Goal: Information Seeking & Learning: Learn about a topic

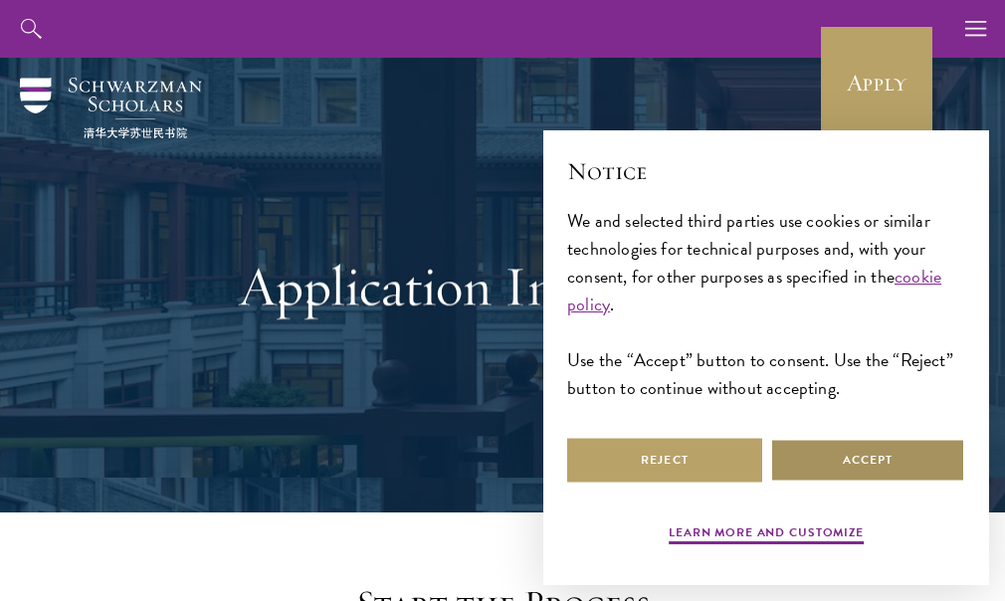
click at [861, 477] on button "Accept" at bounding box center [867, 460] width 195 height 45
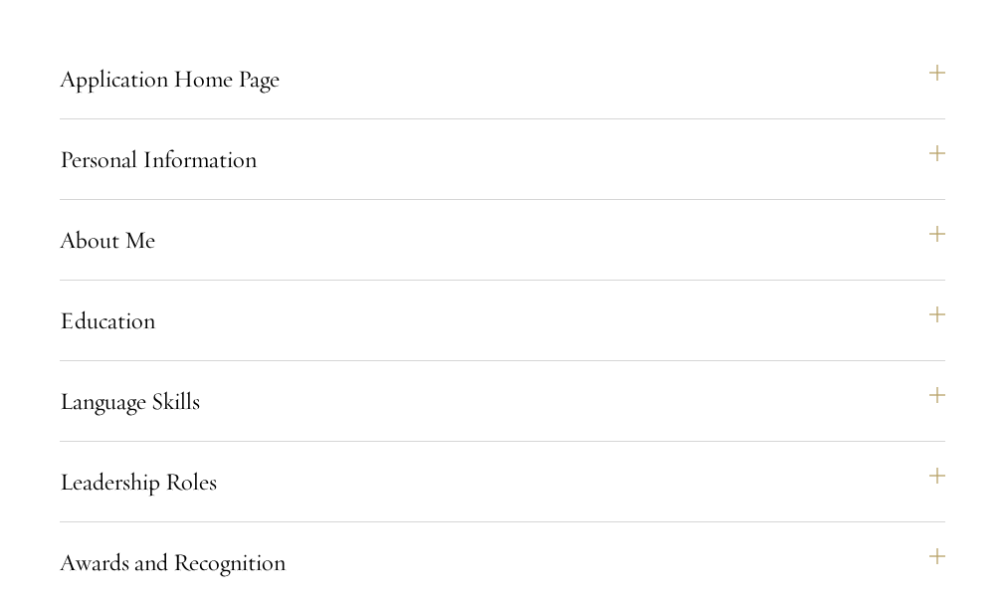
scroll to position [1792, 0]
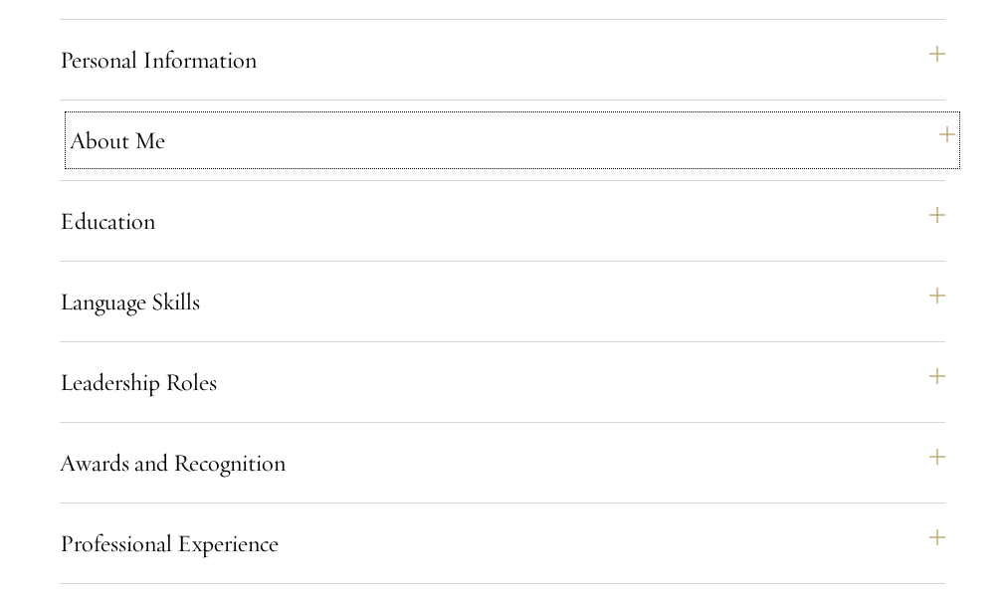
click at [353, 164] on button "About Me" at bounding box center [513, 140] width 886 height 48
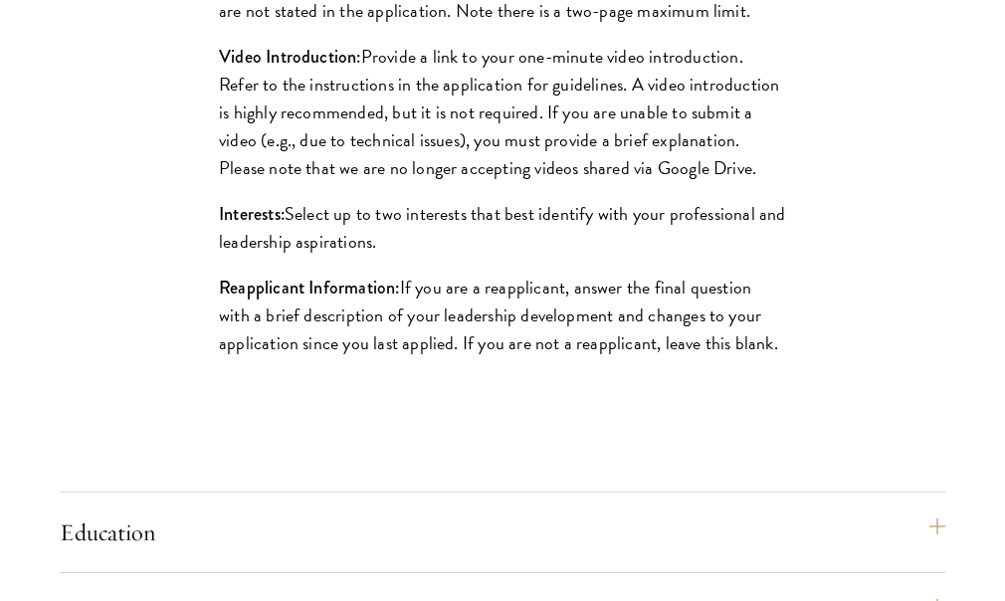
scroll to position [2488, 0]
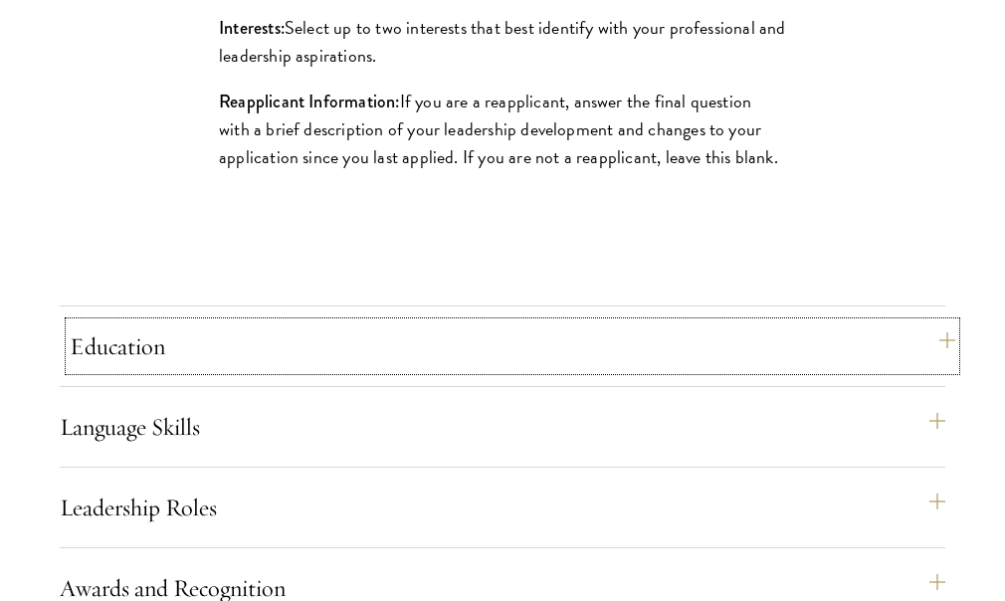
click at [313, 370] on button "Education" at bounding box center [513, 346] width 886 height 48
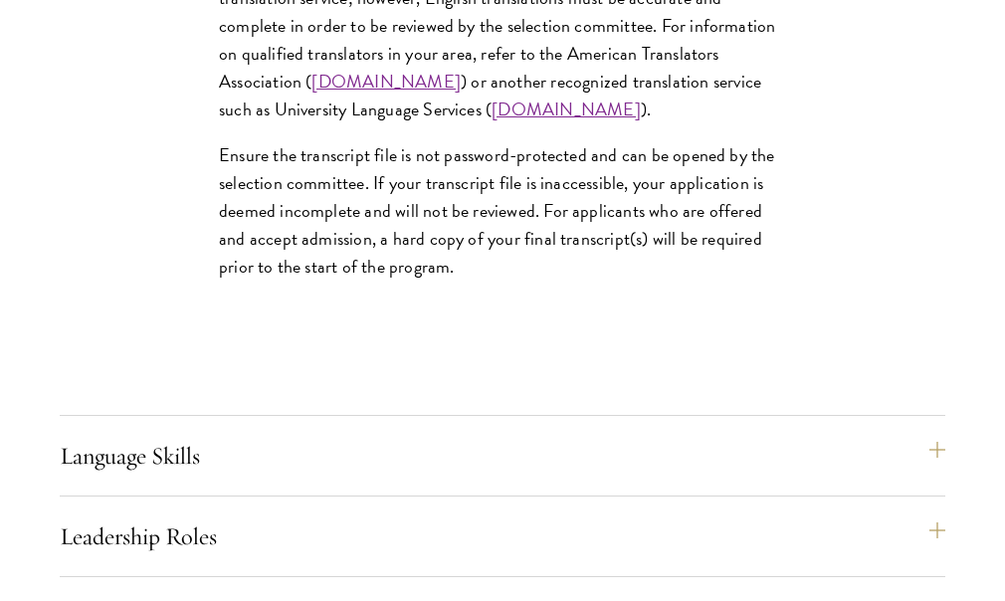
scroll to position [3782, 0]
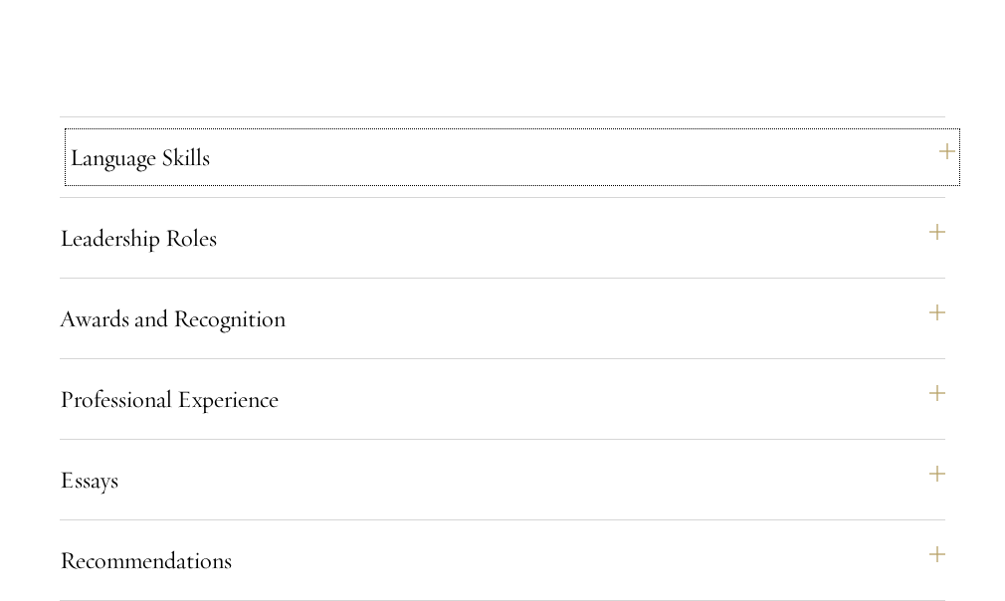
click at [423, 181] on button "Language Skills" at bounding box center [513, 157] width 886 height 48
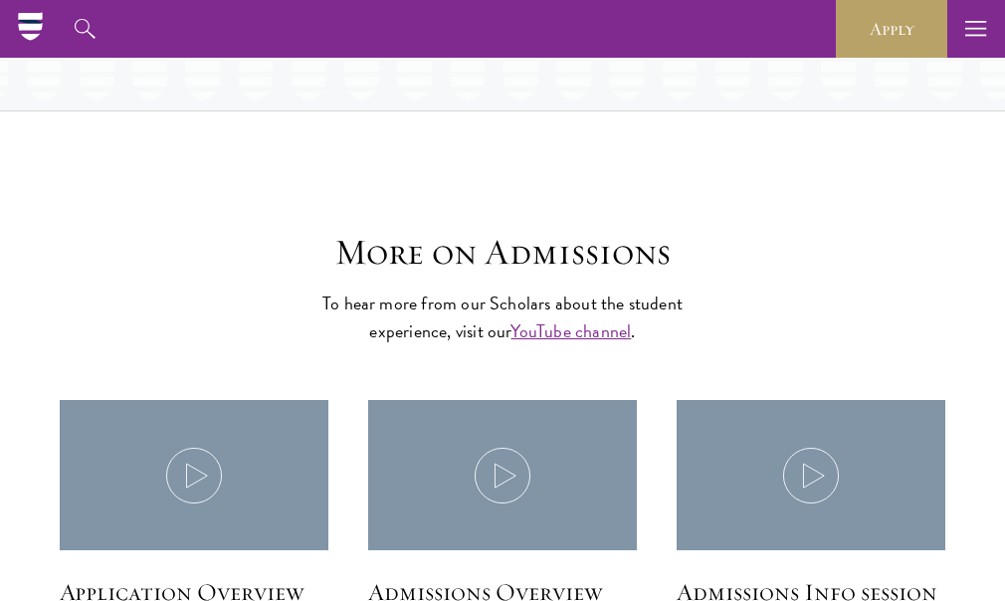
scroll to position [3981, 0]
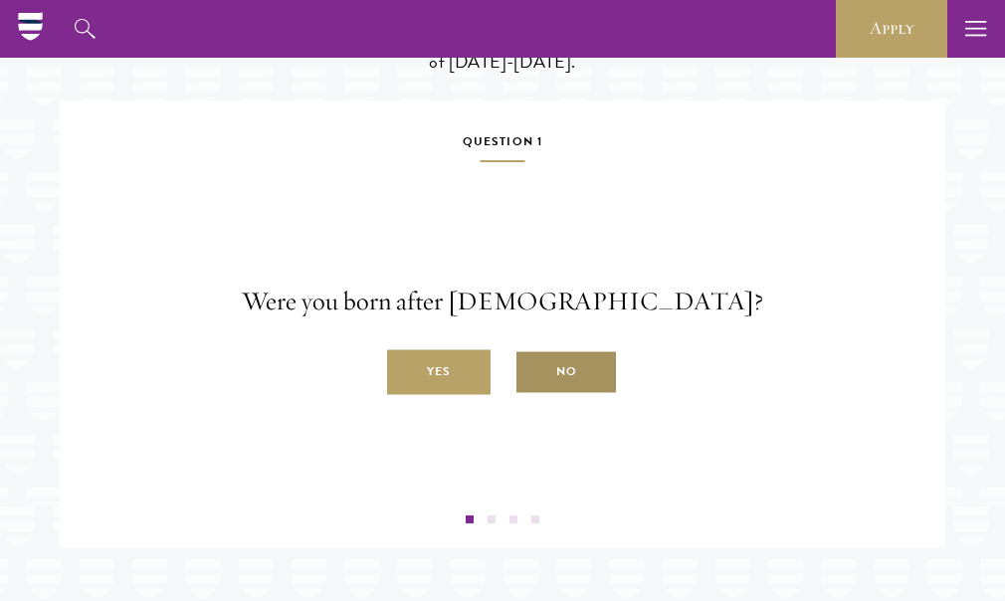
click at [570, 395] on label "No" at bounding box center [567, 372] width 104 height 45
click at [533, 370] on input "No" at bounding box center [524, 361] width 18 height 18
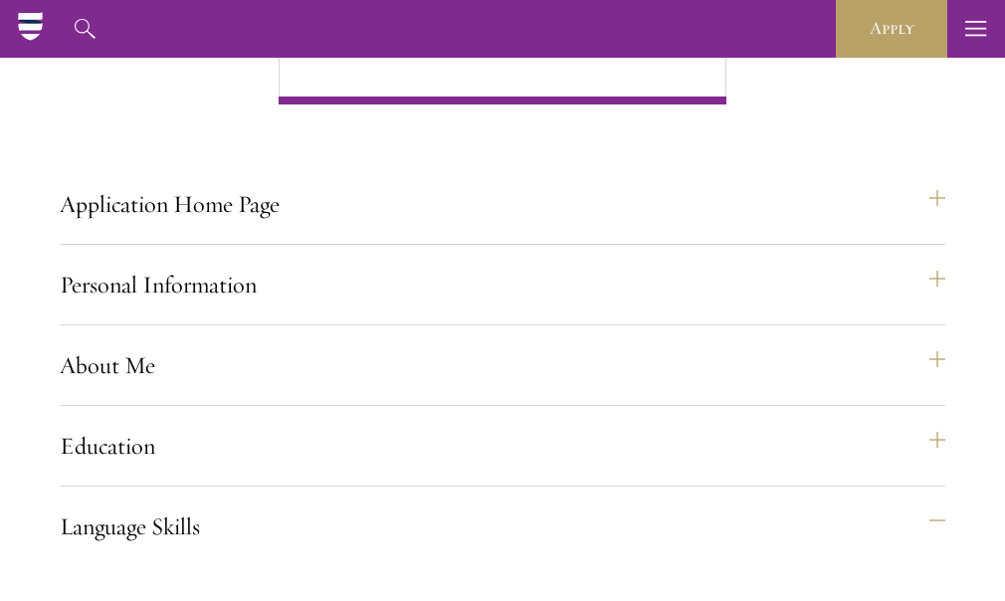
scroll to position [1493, 0]
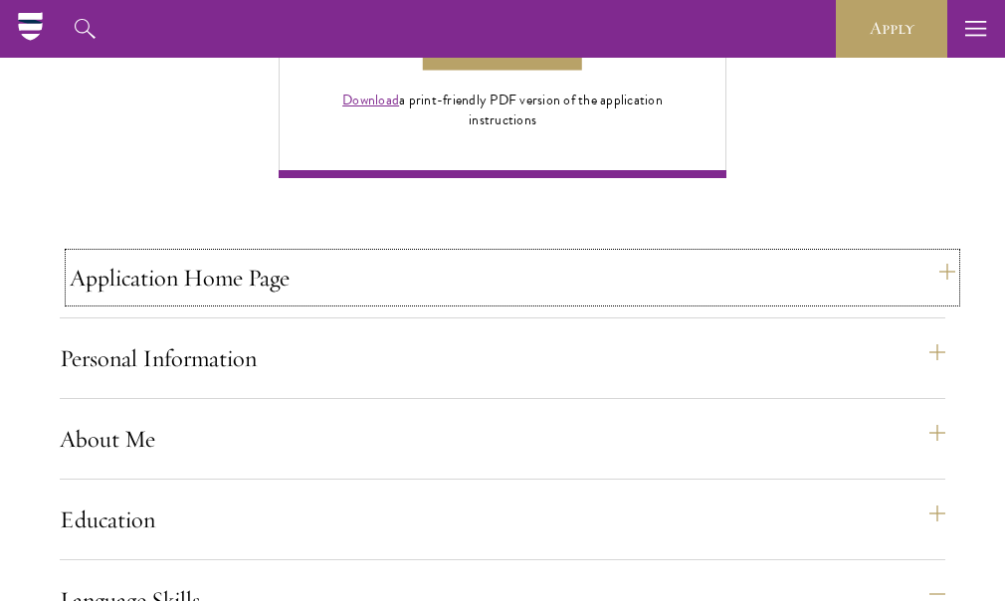
click at [246, 302] on button "Application Home Page" at bounding box center [513, 278] width 886 height 48
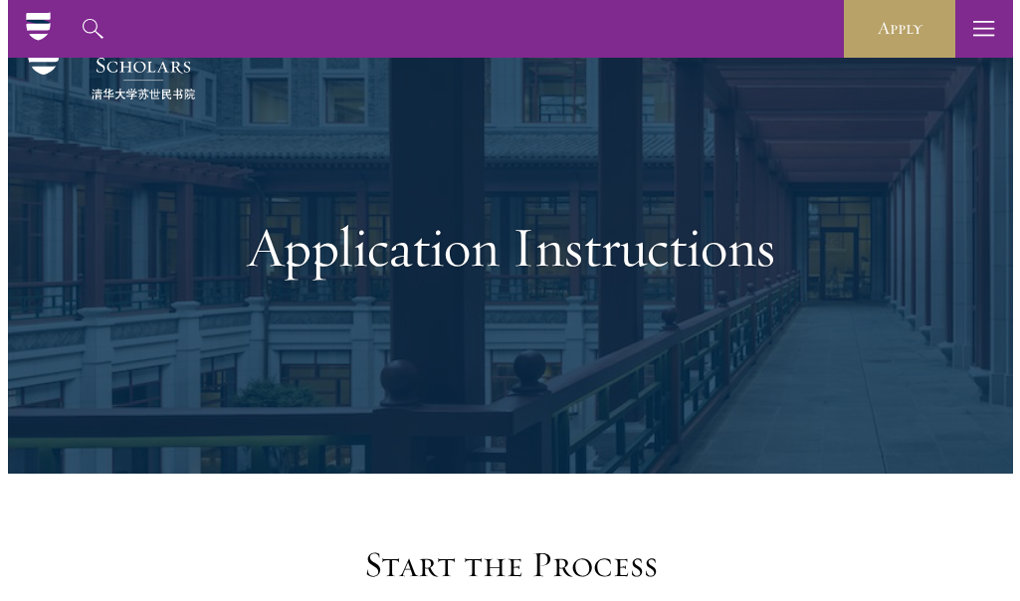
scroll to position [0, 0]
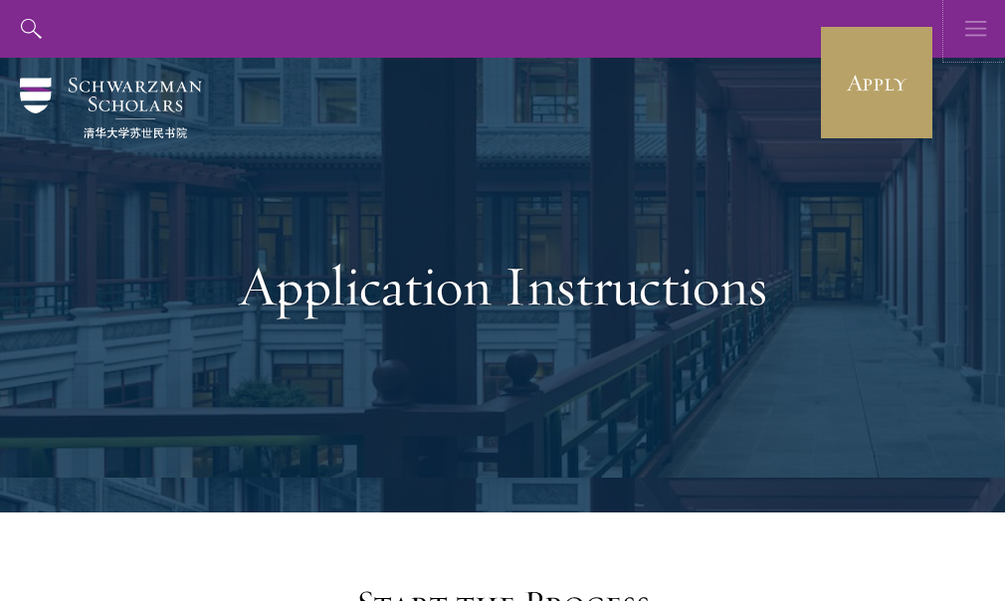
click at [987, 21] on button "button" at bounding box center [977, 29] width 58 height 58
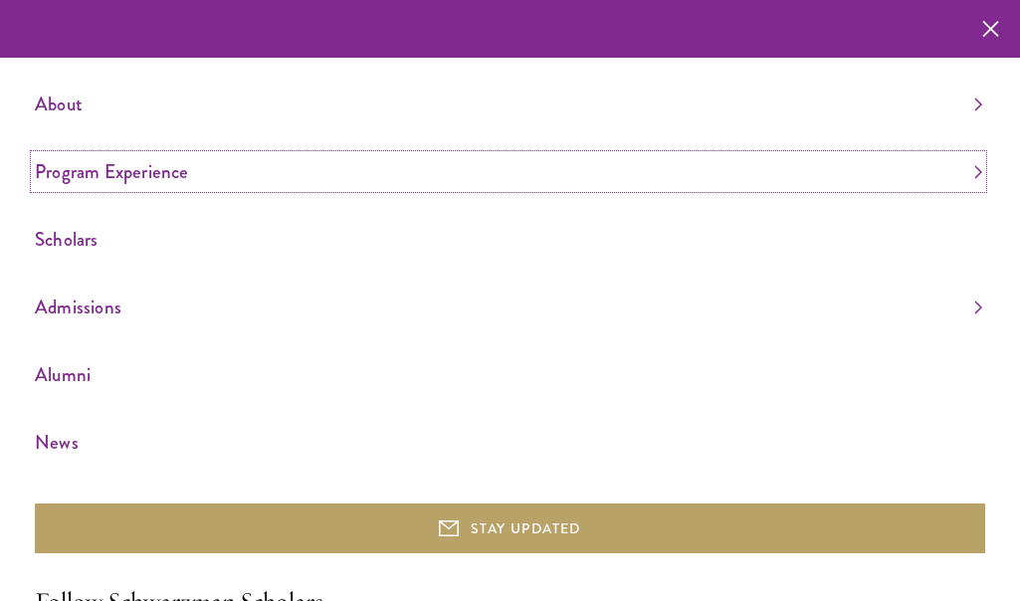
click at [176, 174] on link "Program Experience" at bounding box center [509, 171] width 948 height 33
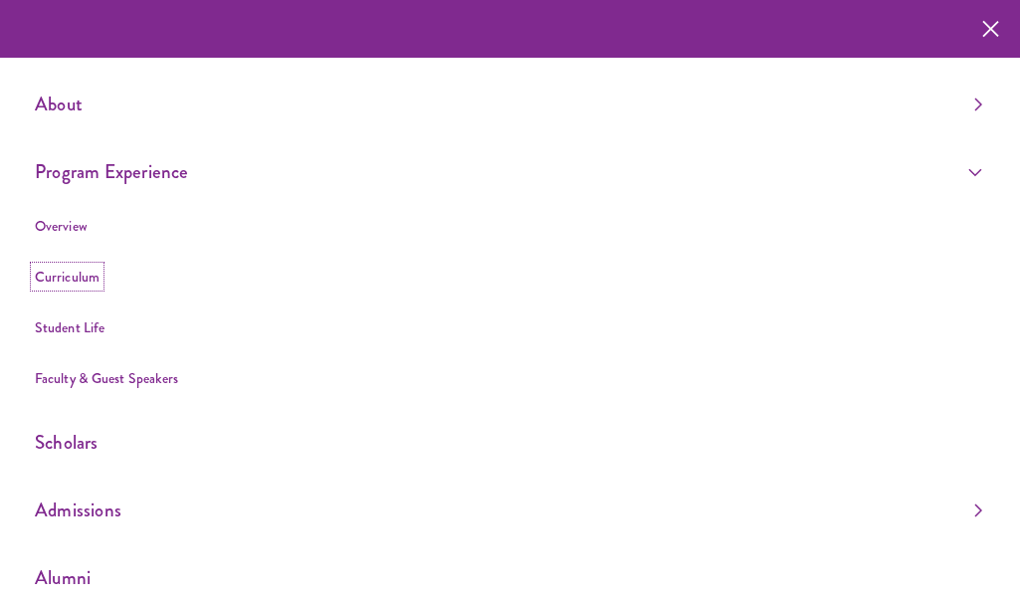
click at [80, 269] on link "Curriculum" at bounding box center [67, 277] width 65 height 20
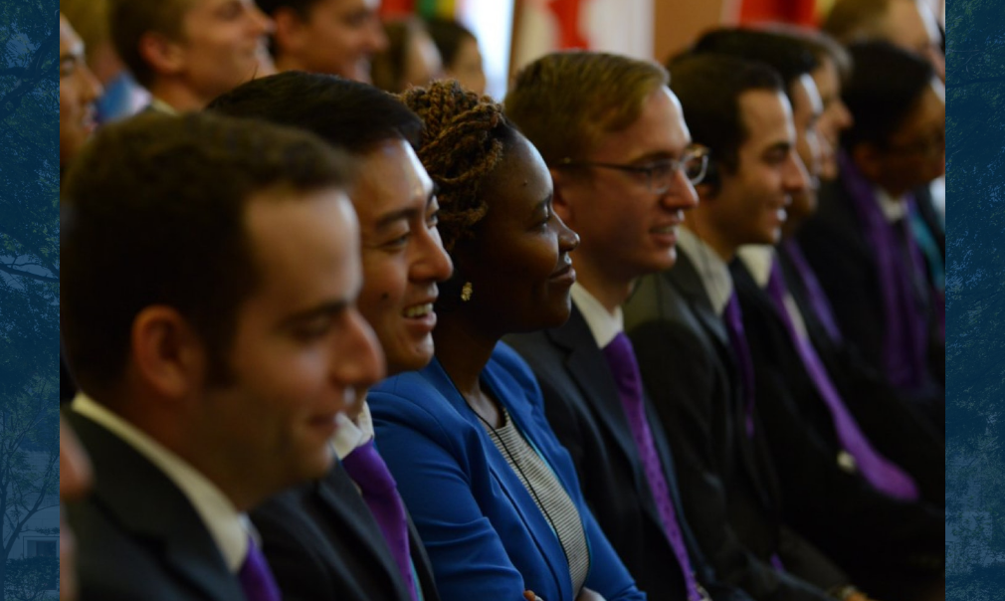
scroll to position [3285, 0]
